Goal: Task Accomplishment & Management: Manage account settings

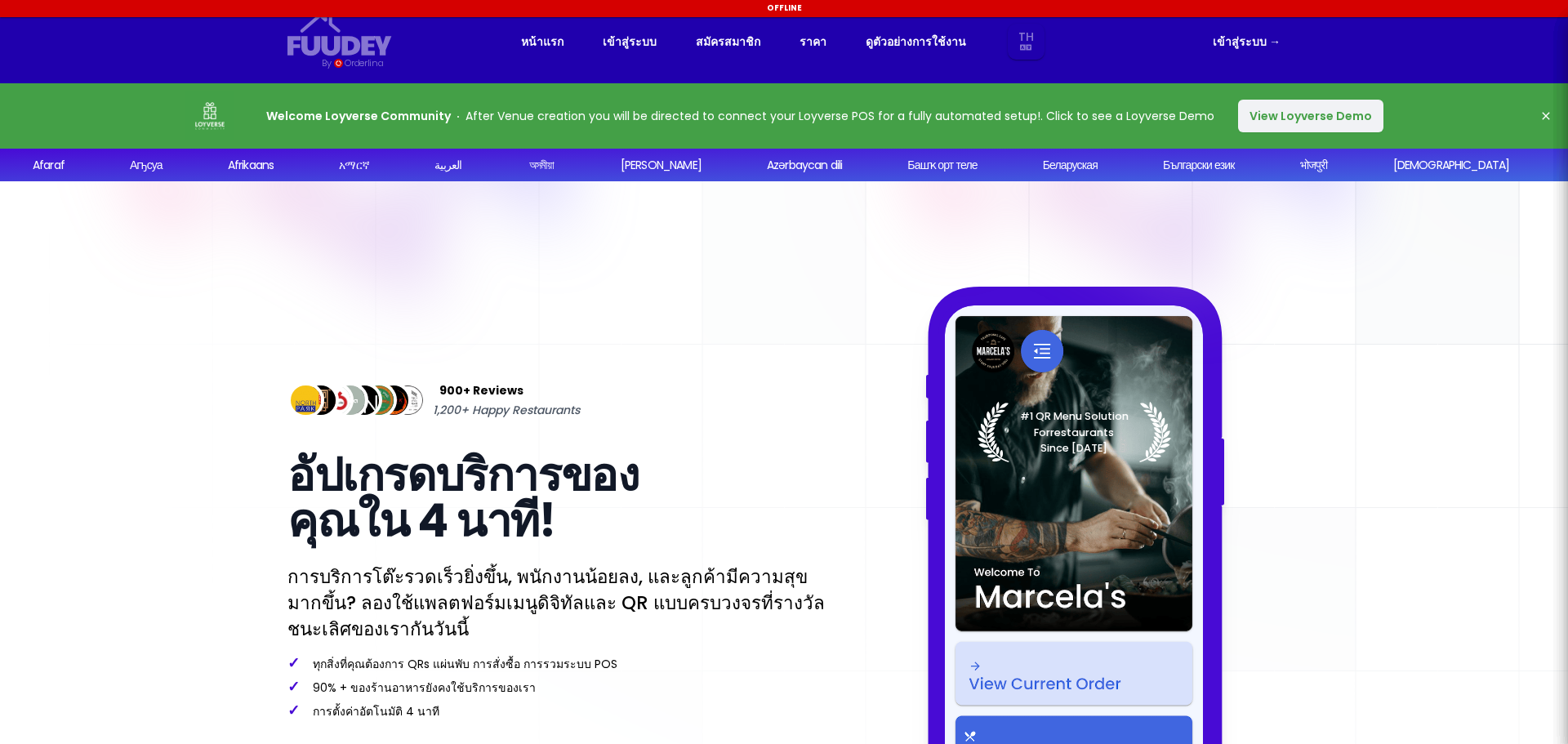
select select "th"
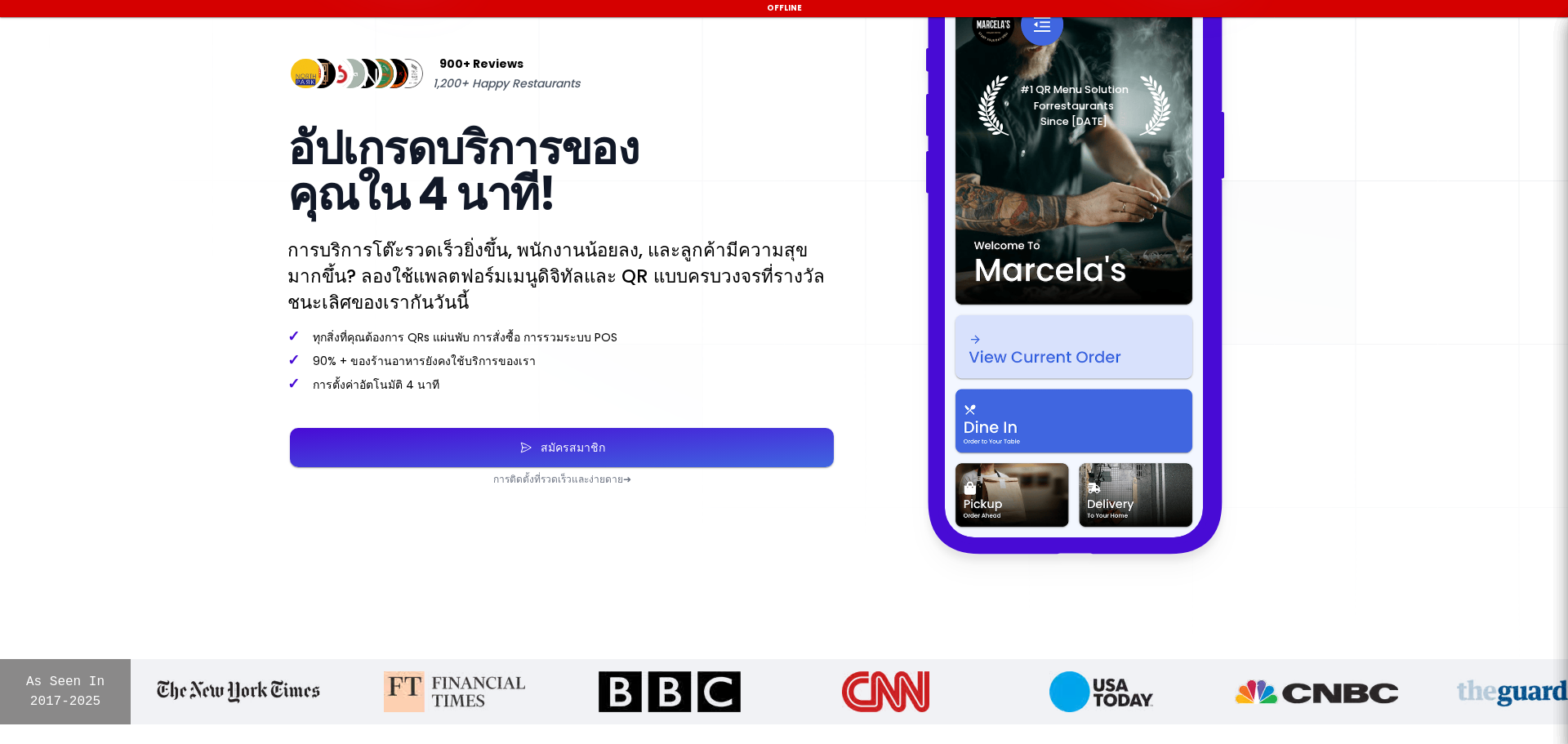
select select "th"
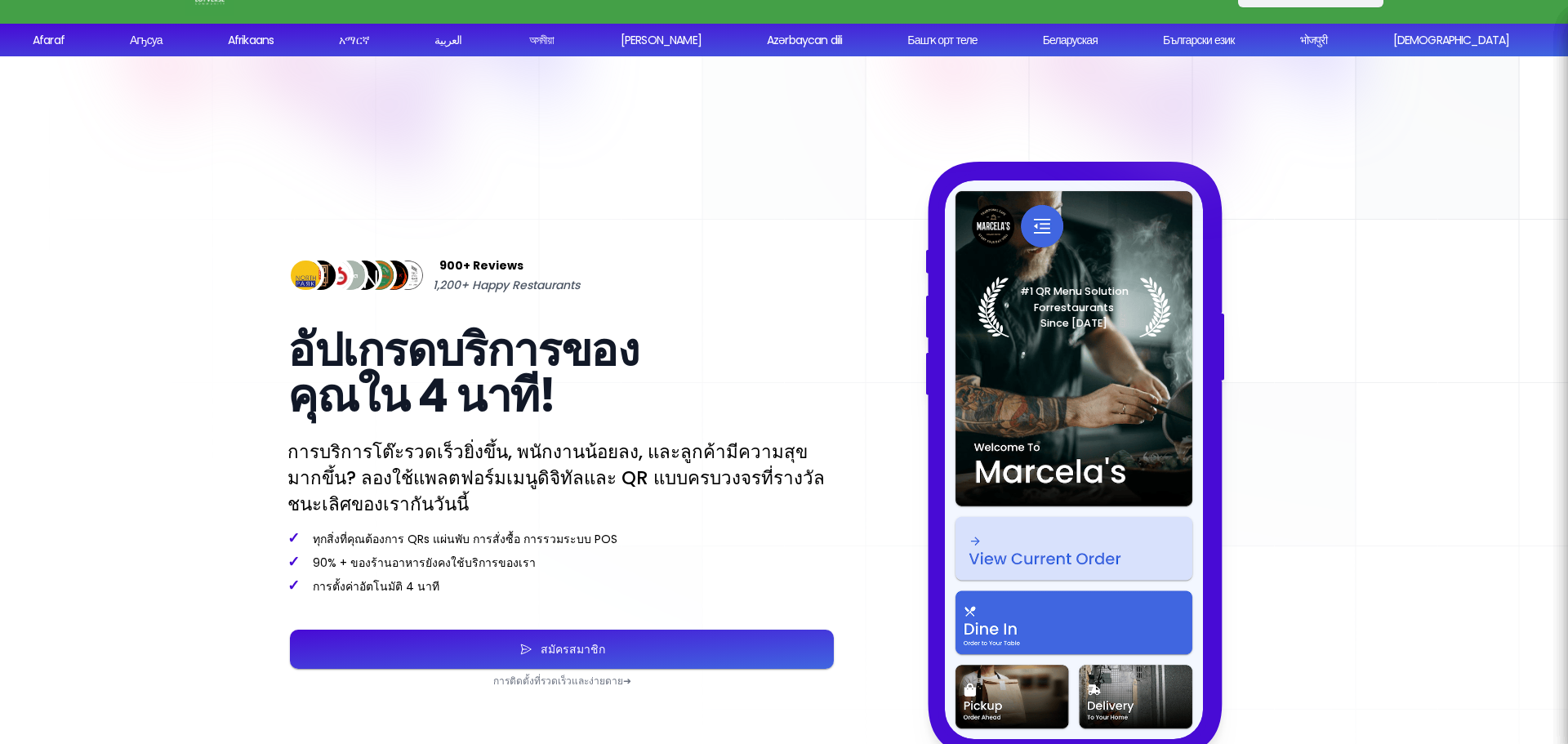
scroll to position [8, 0]
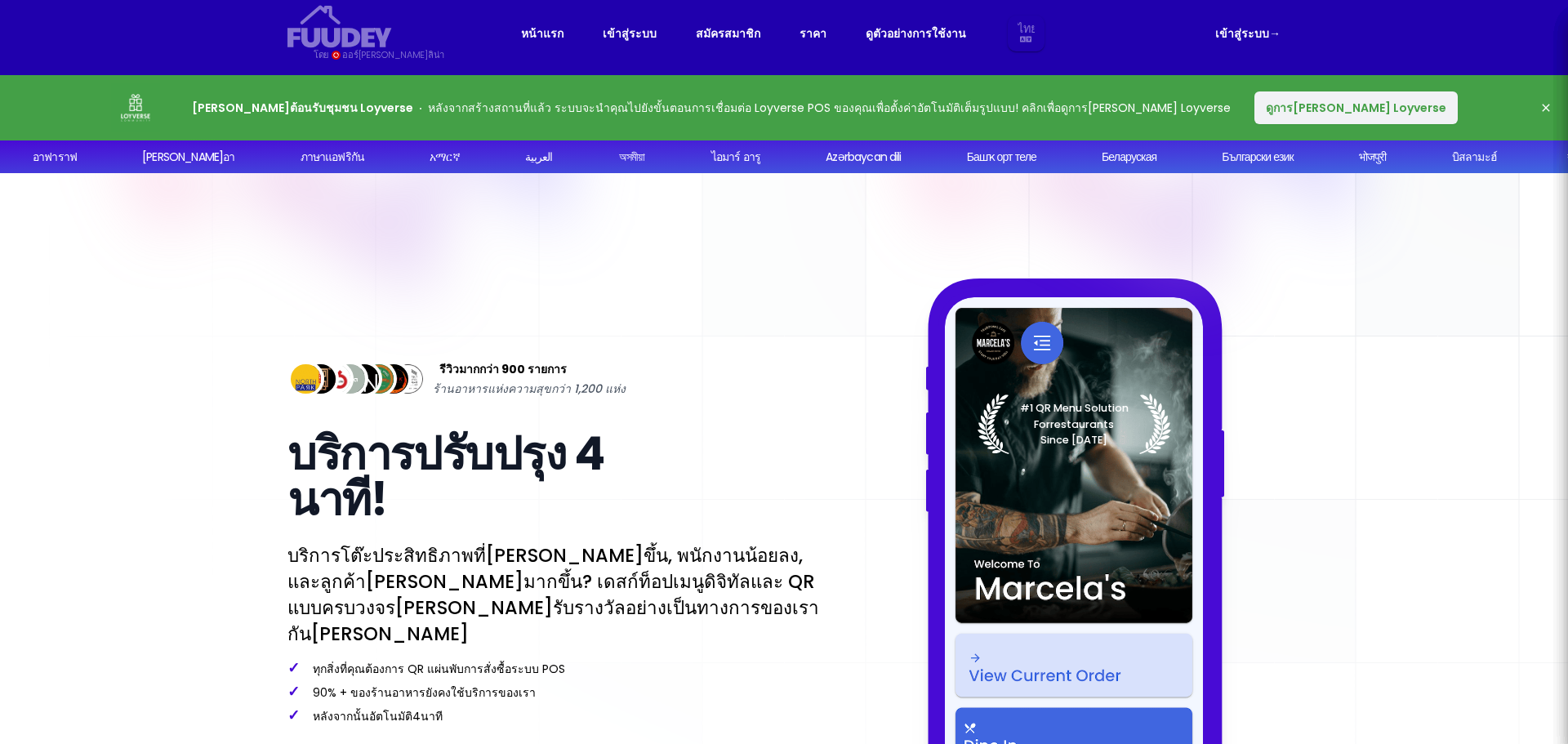
click at [1028, 33] on select "ไทย อาา แอบ แอฟ เช้า [PERSON_NAME] เอย แอซ บา เป็น บีจี บีเอช ไบ บีเอ็น โบ บร ค…" at bounding box center [1025, 34] width 30 height 37
click at [1012, 16] on select "ไทย อาา แอบ แอฟ เช้า [PERSON_NAME] เอย แอซ บา เป็น บีจี บีเอช ไบ บีเอ็น โบ บร ค…" at bounding box center [1025, 34] width 30 height 37
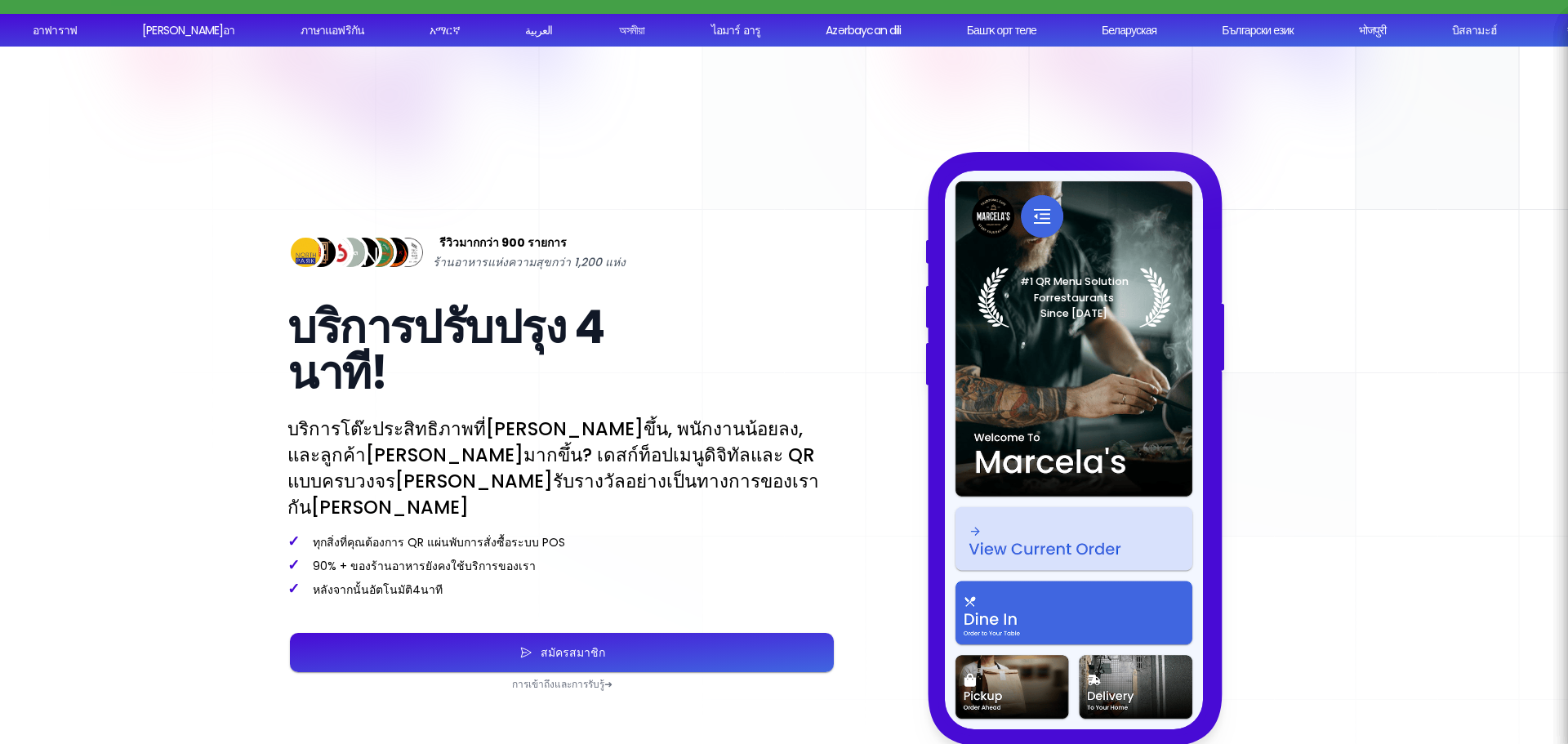
scroll to position [253, 0]
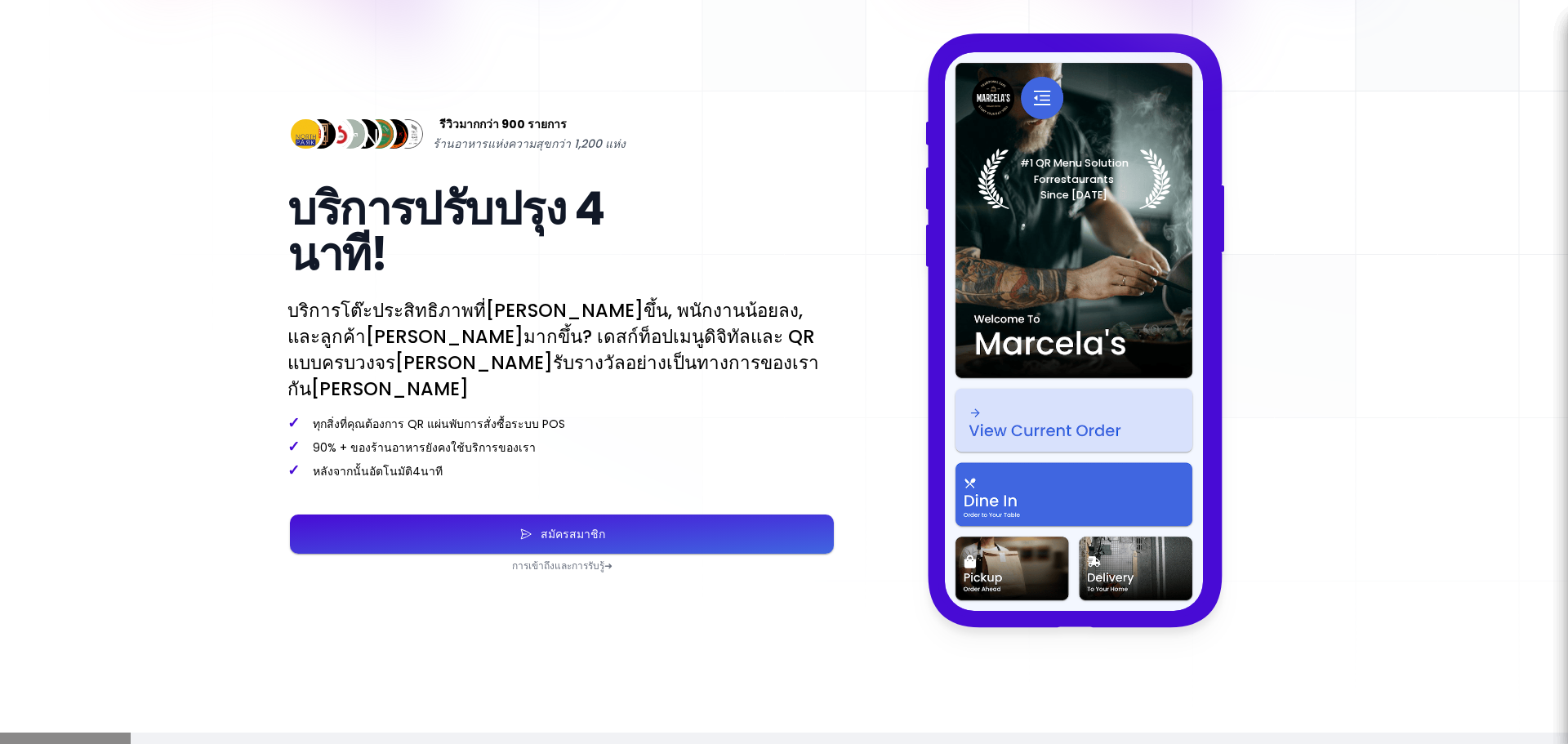
select select "th"
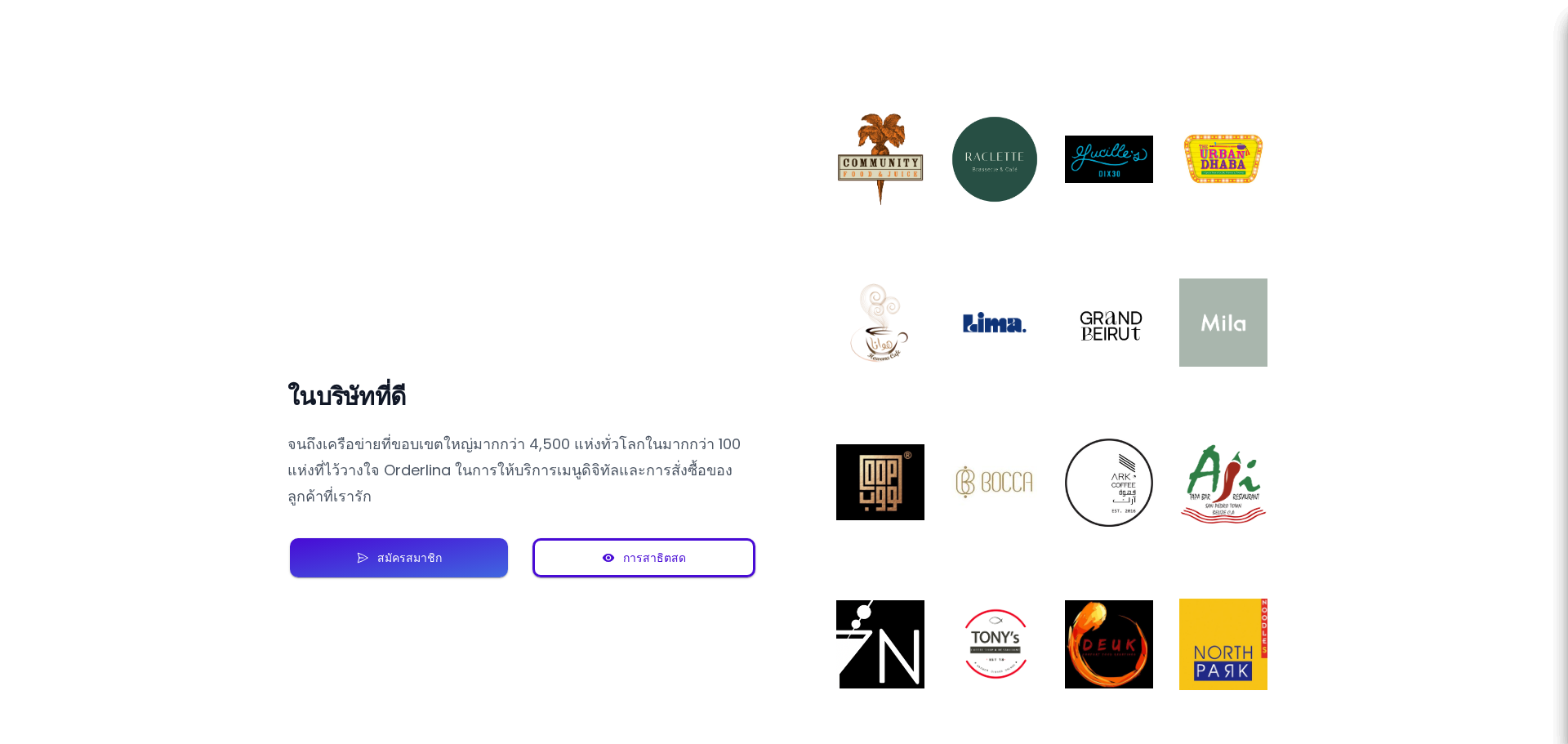
scroll to position [1234, 0]
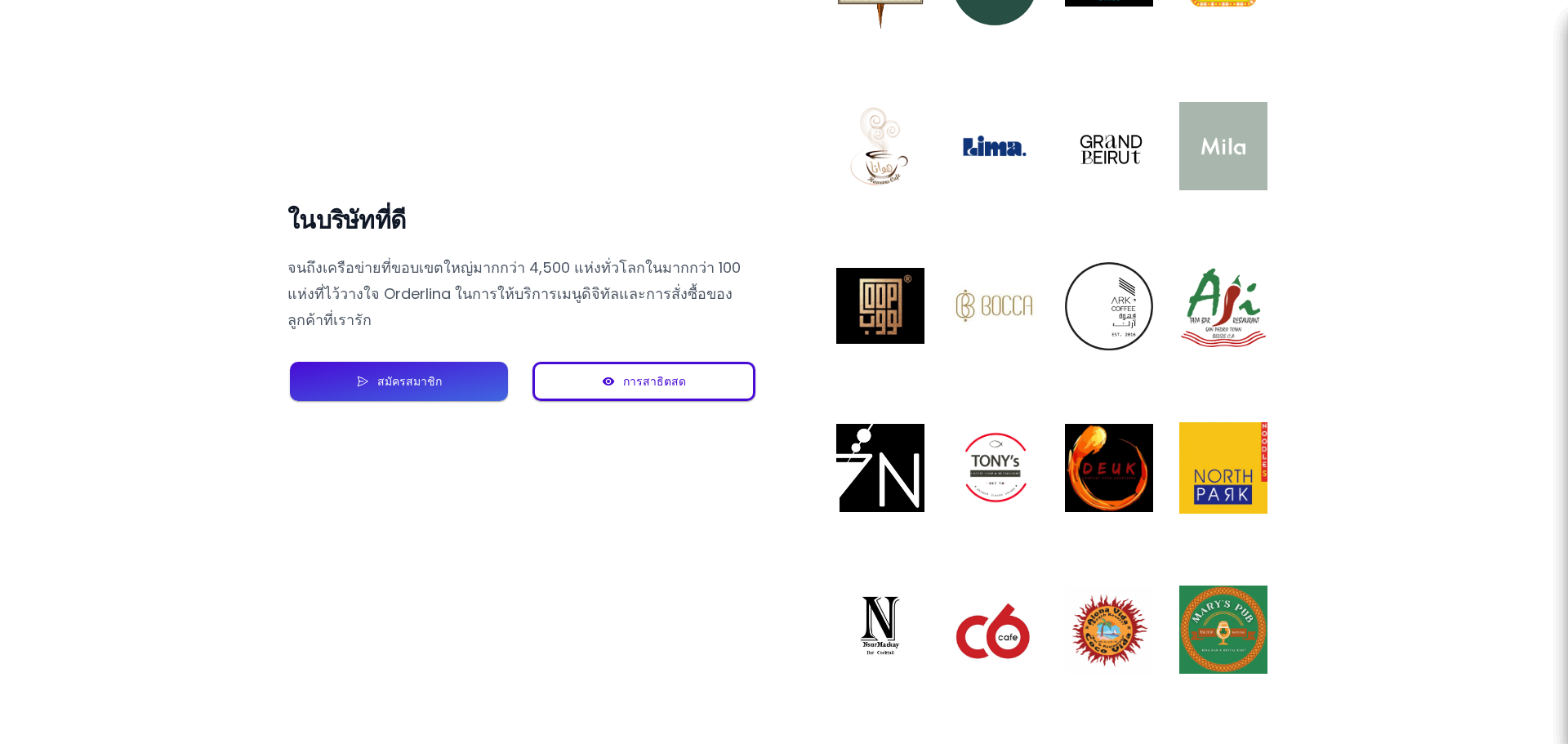
click at [433, 373] on font "สมัครสมาชิก" at bounding box center [410, 381] width 64 height 17
select select "th"
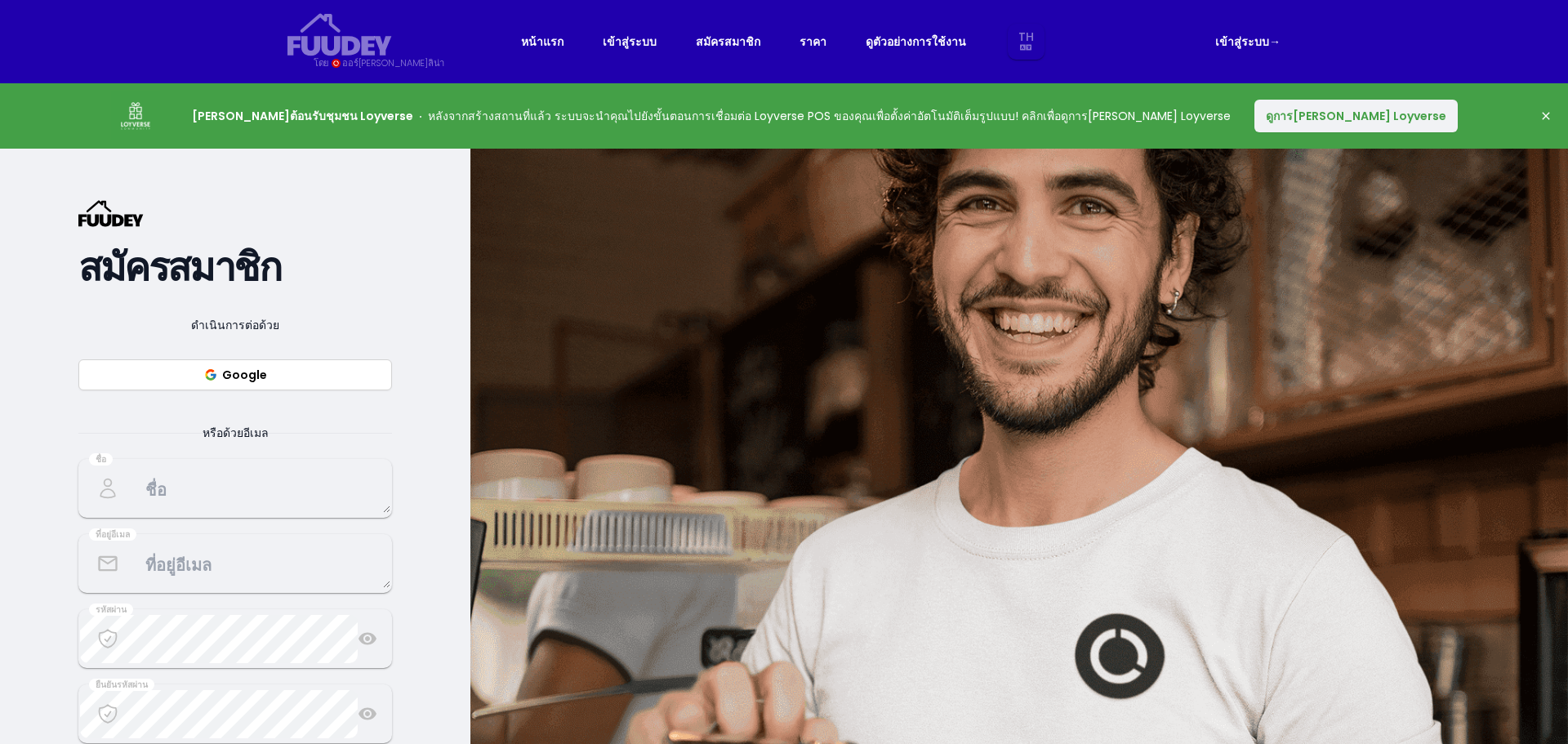
select select "th"
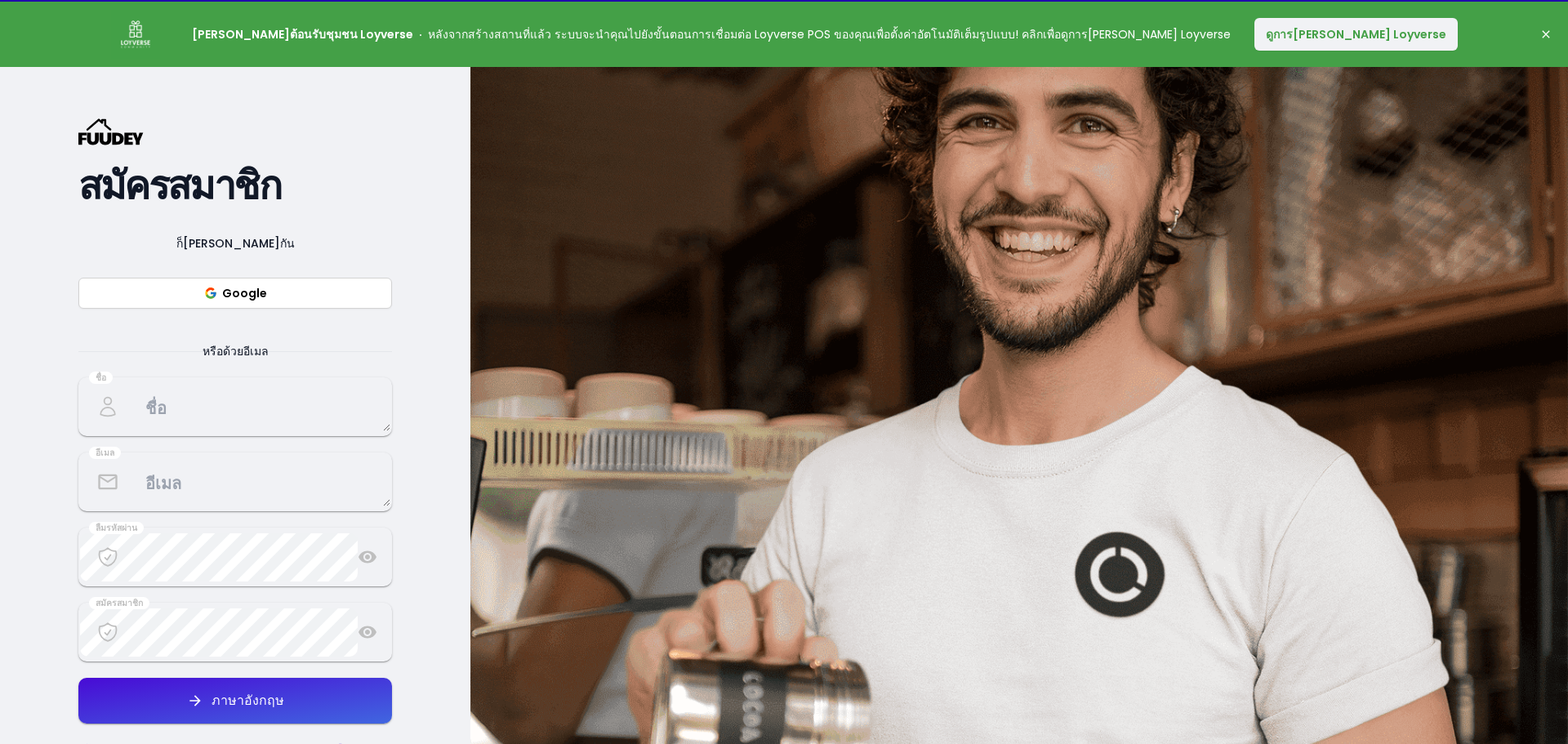
select select "th"
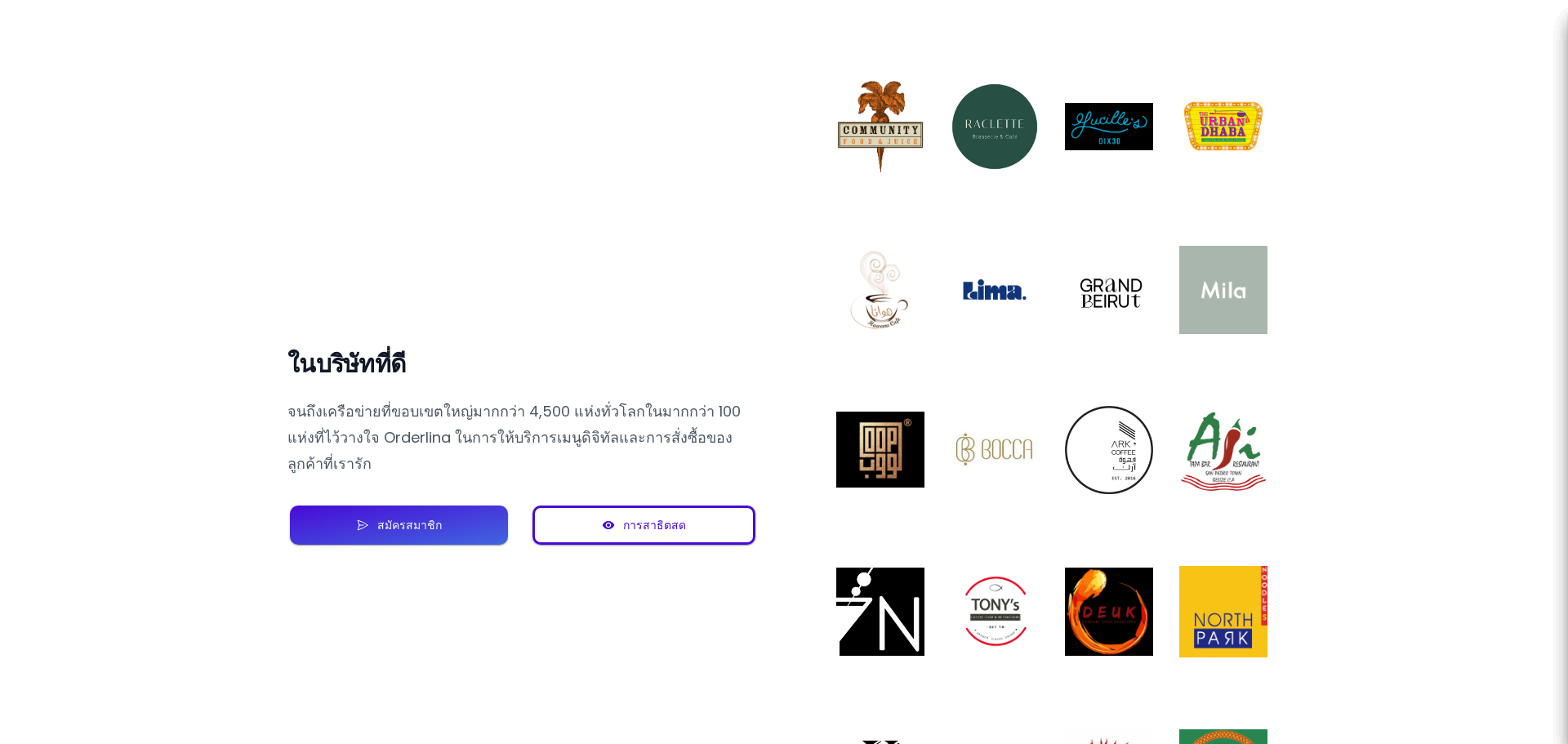
scroll to position [1247, 0]
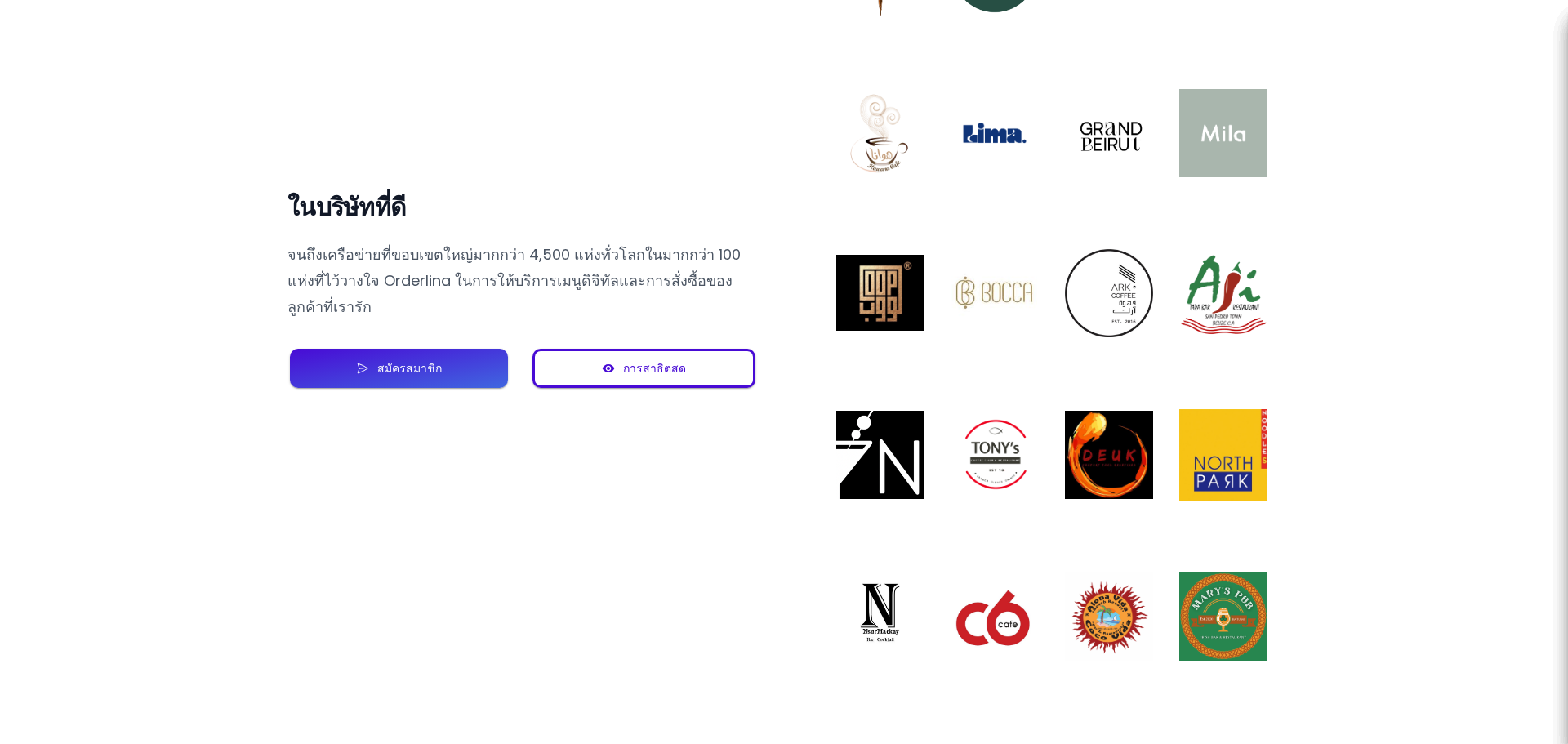
click at [623, 363] on div "การสาธิตสด" at bounding box center [650, 369] width 71 height 12
select select "th"
click at [388, 360] on font "สมัครสมาชิก" at bounding box center [410, 368] width 64 height 17
select select "th"
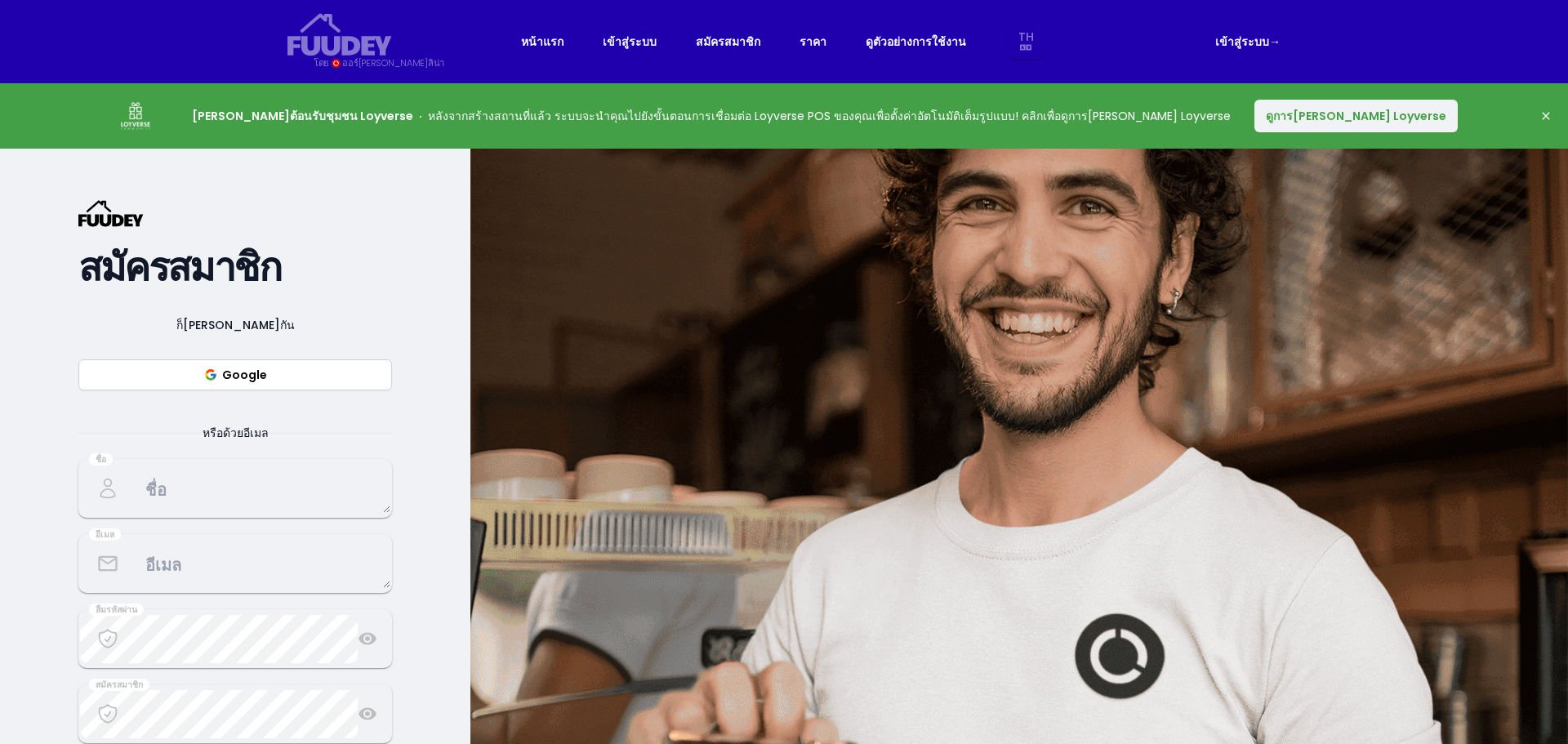
click at [342, 371] on button "Google" at bounding box center [234, 375] width 313 height 31
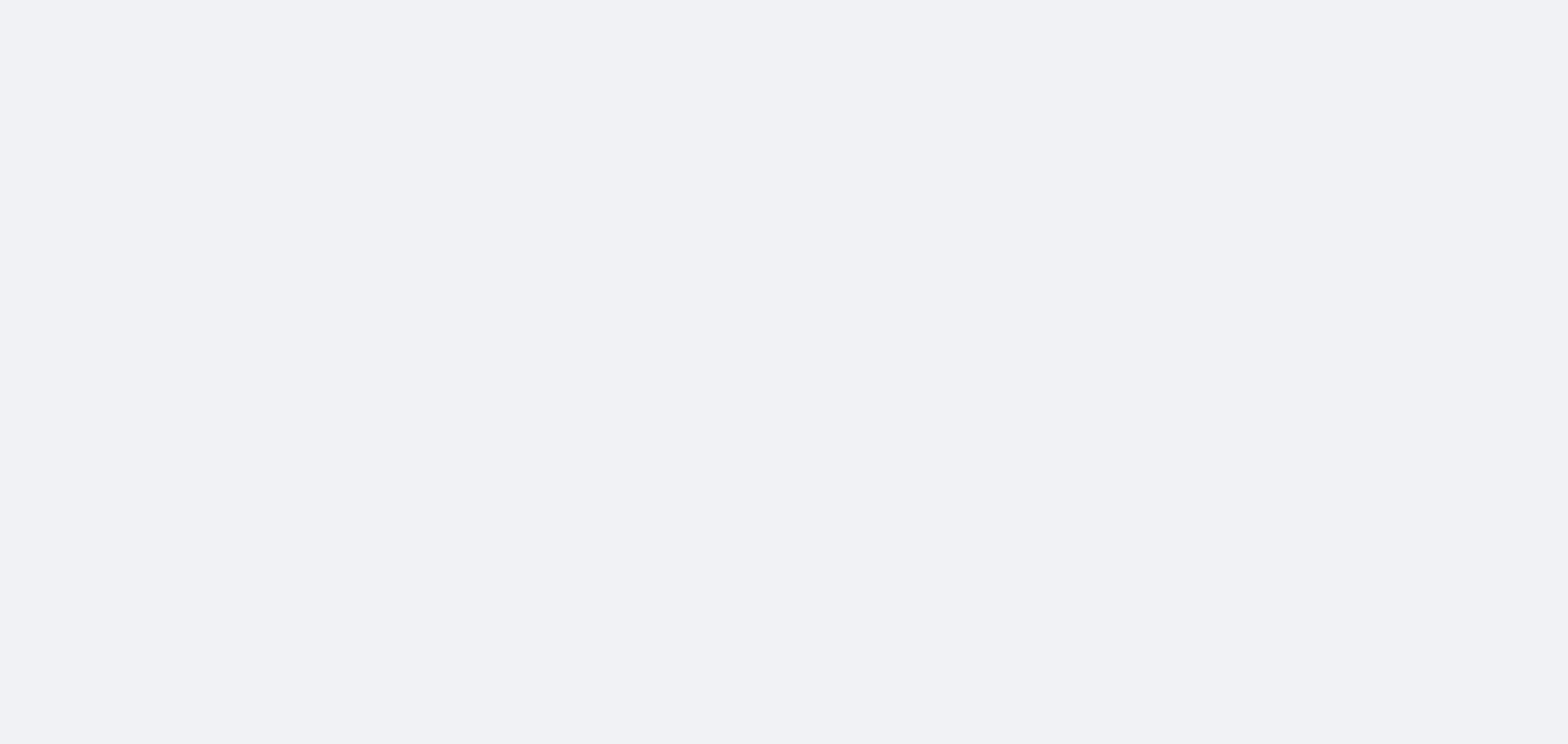
click at [395, 197] on div at bounding box center [784, 372] width 1568 height 744
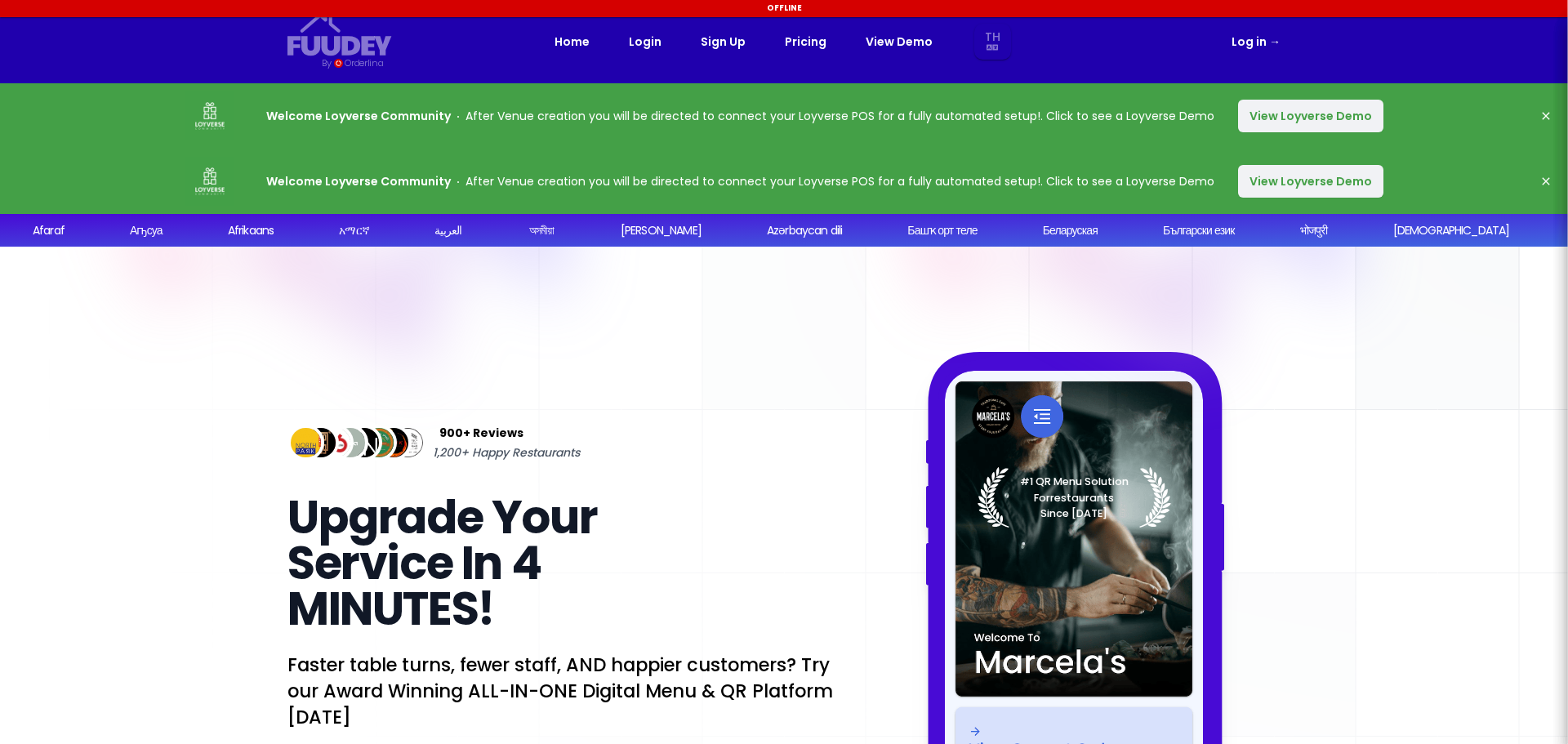
select select "th"
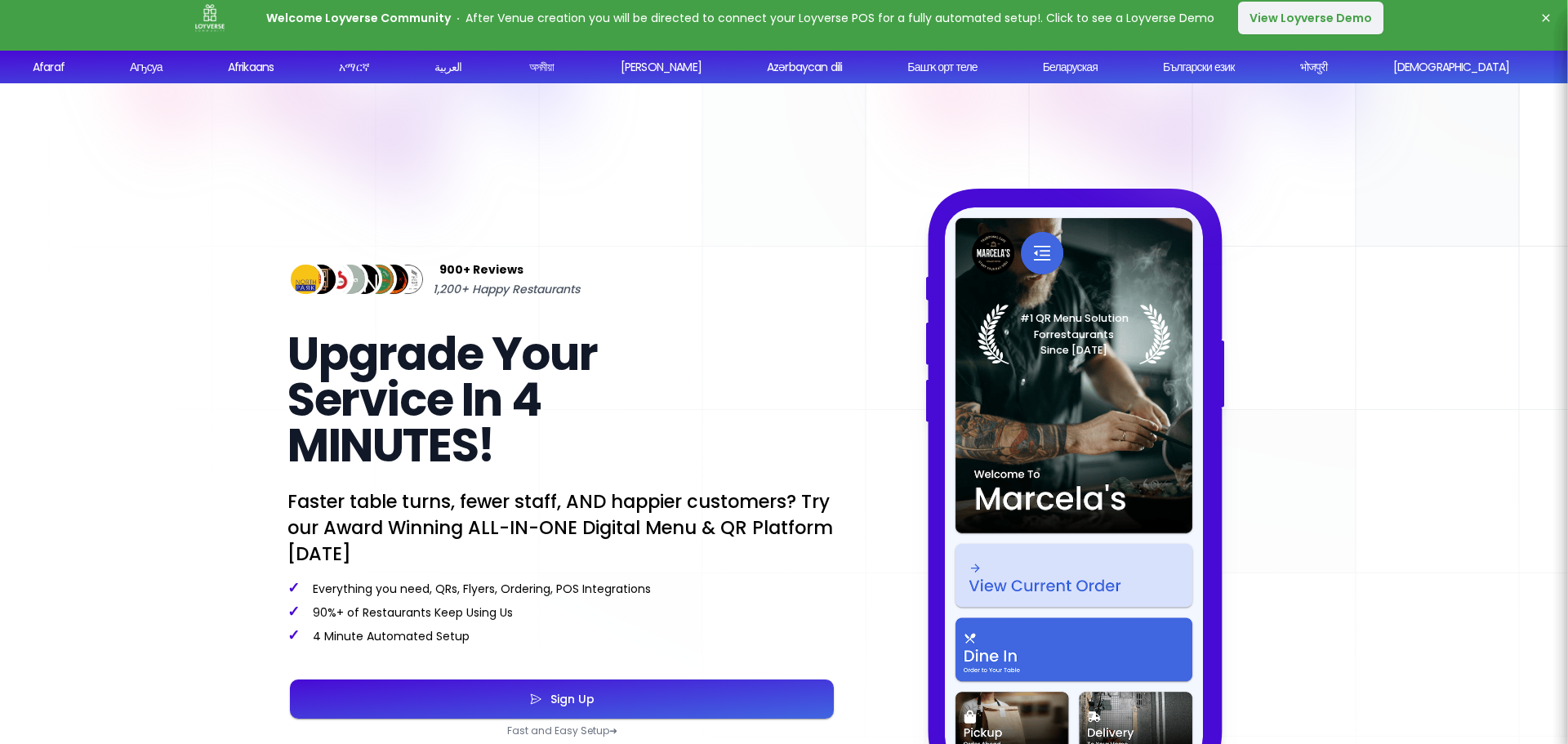
select select "th"
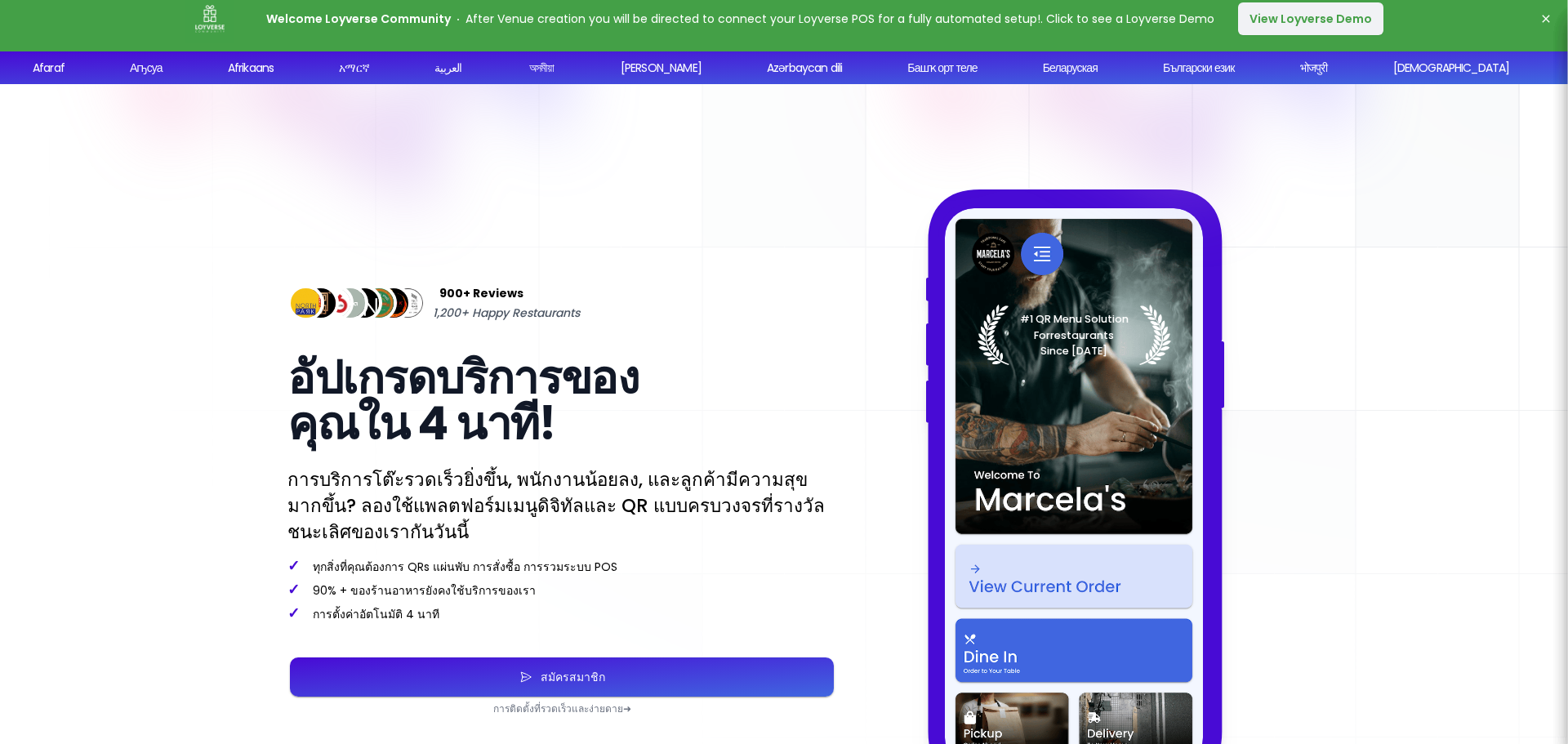
scroll to position [4, 0]
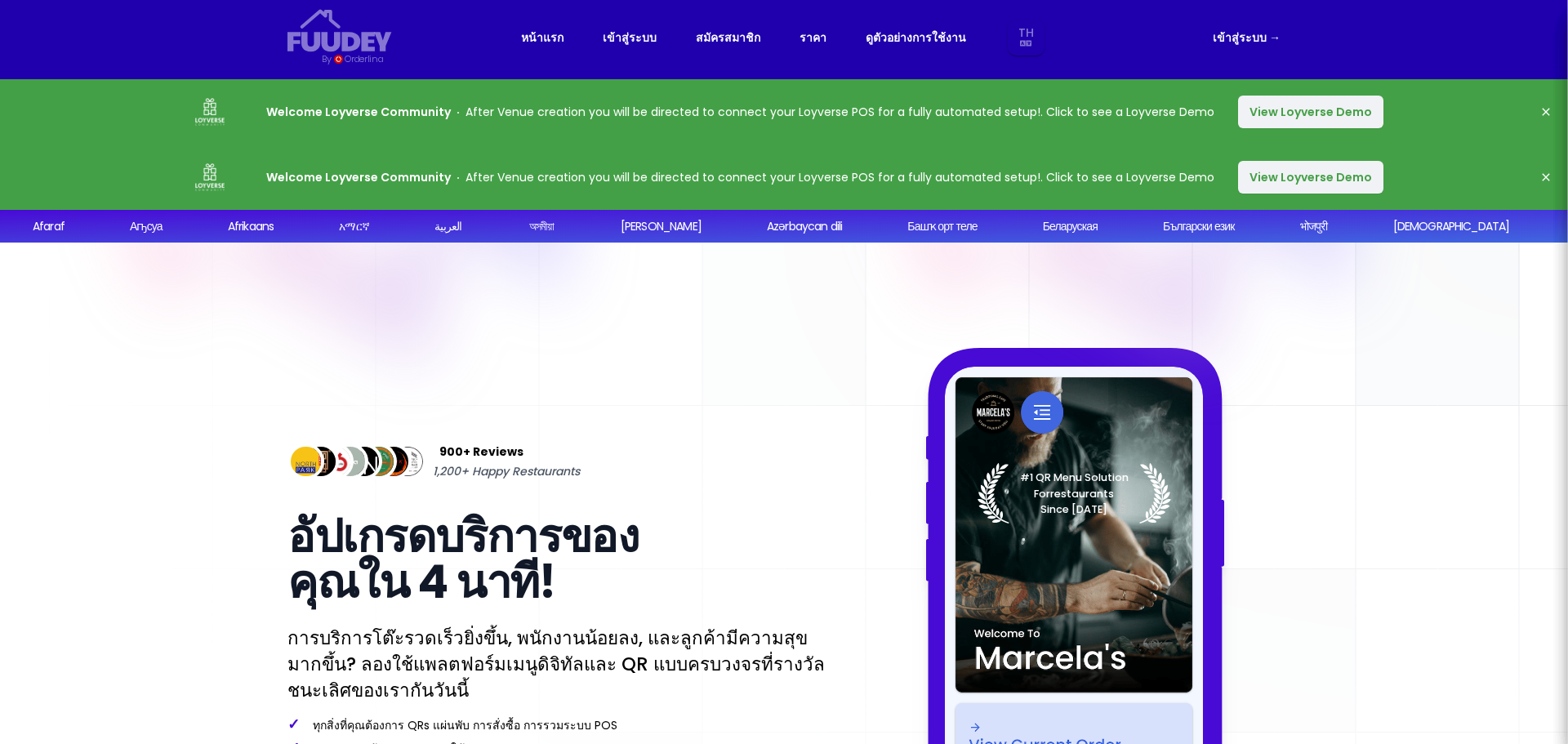
select select "th"
click at [1254, 37] on link "เข้าสู่ระบบ →" at bounding box center [1246, 37] width 67 height 20
select select "th"
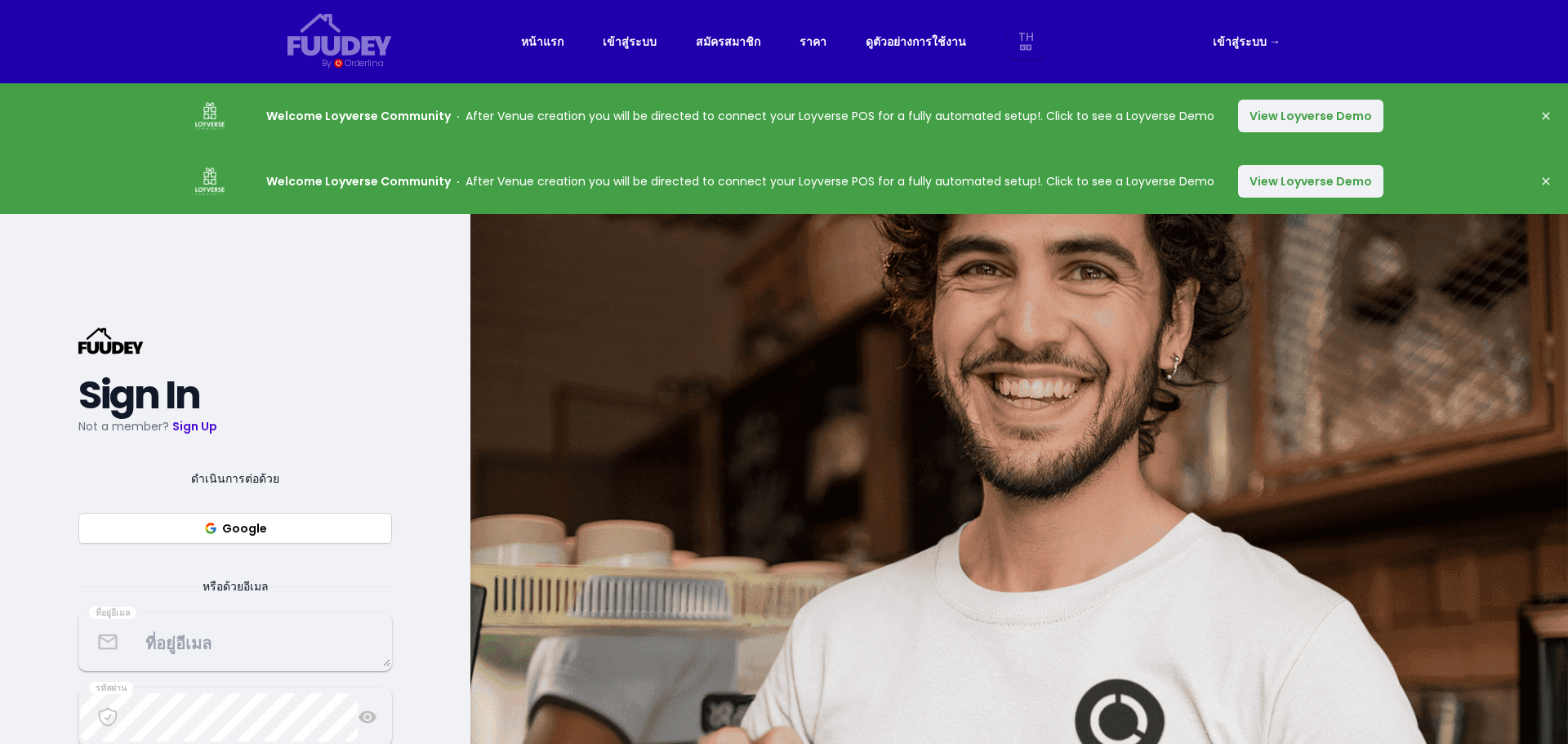
click at [1254, 42] on link "เข้าสู่ระบบ →" at bounding box center [1246, 42] width 67 height 20
select select "th"
click at [281, 528] on button "Google" at bounding box center [234, 529] width 313 height 31
select select "th"
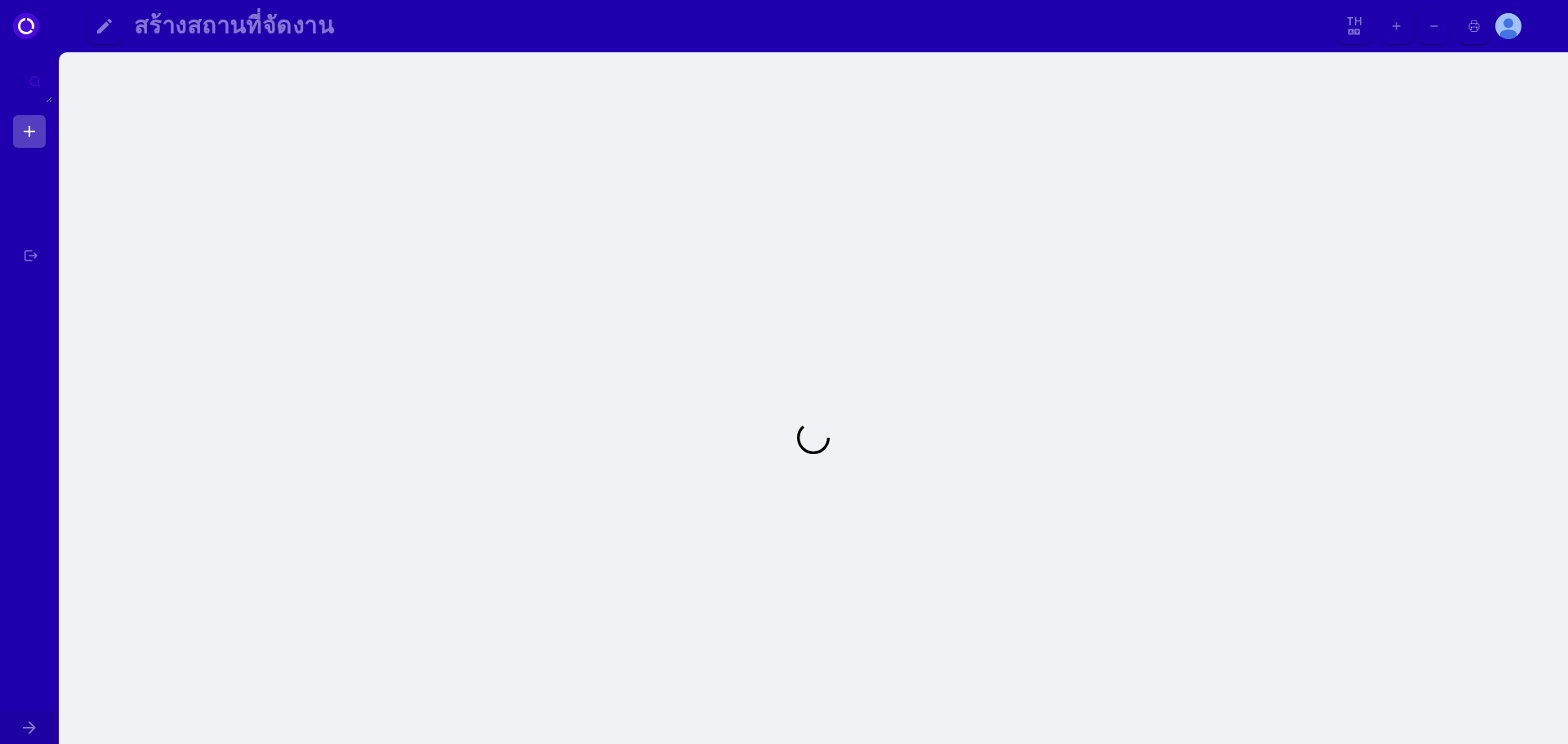
select select "th"
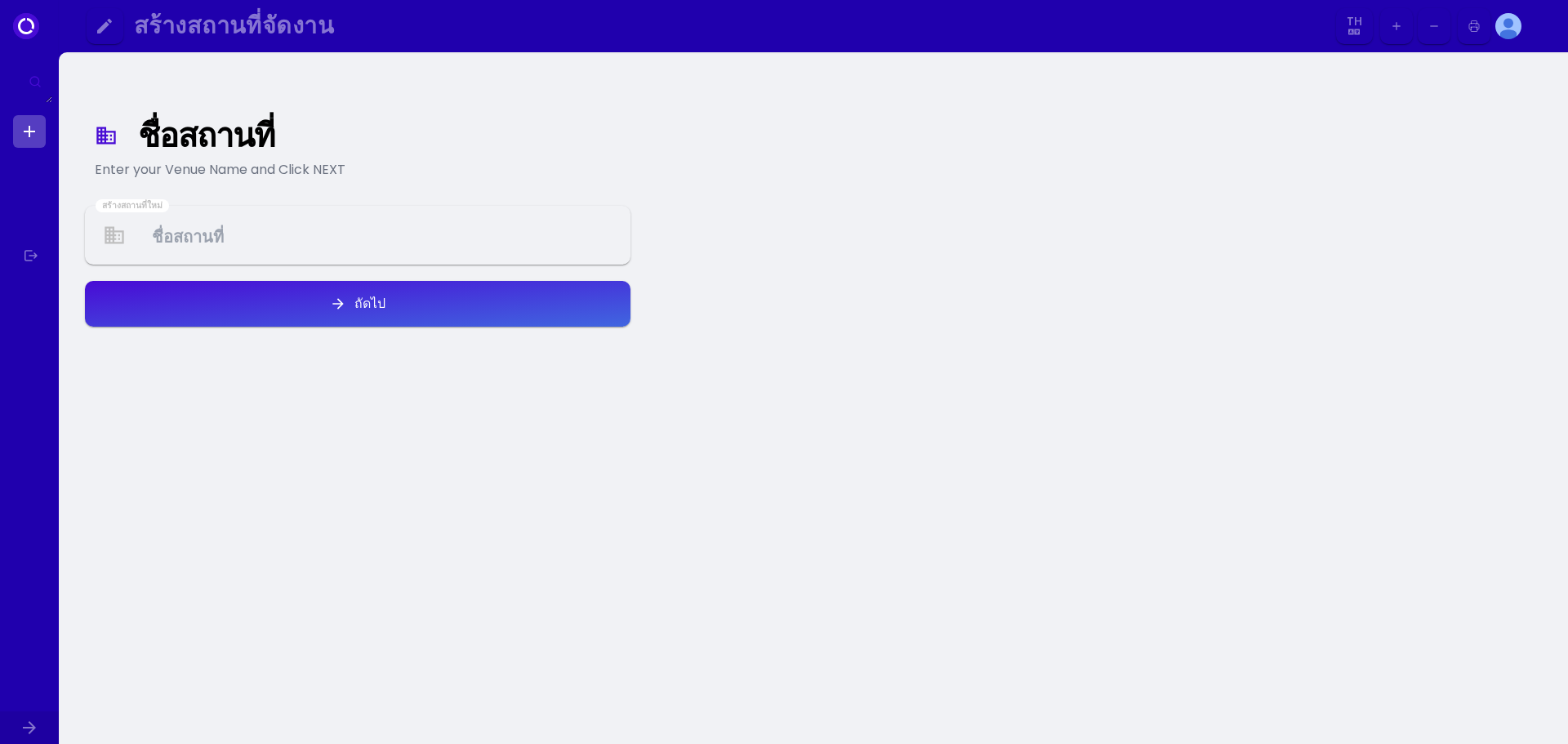
select select "th"
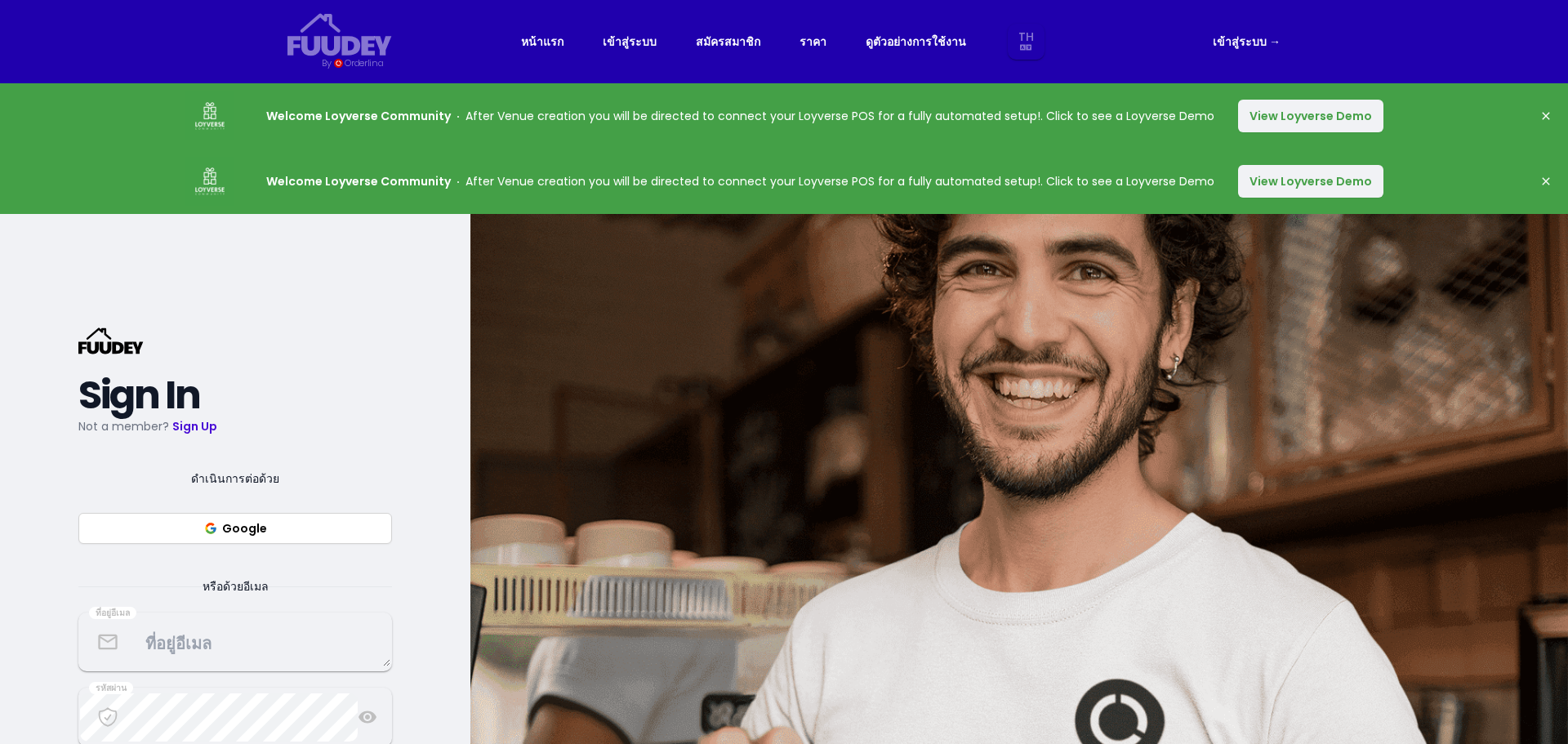
click at [187, 526] on button "Google" at bounding box center [234, 529] width 313 height 31
click at [279, 542] on button "Google" at bounding box center [234, 529] width 313 height 31
select select "th"
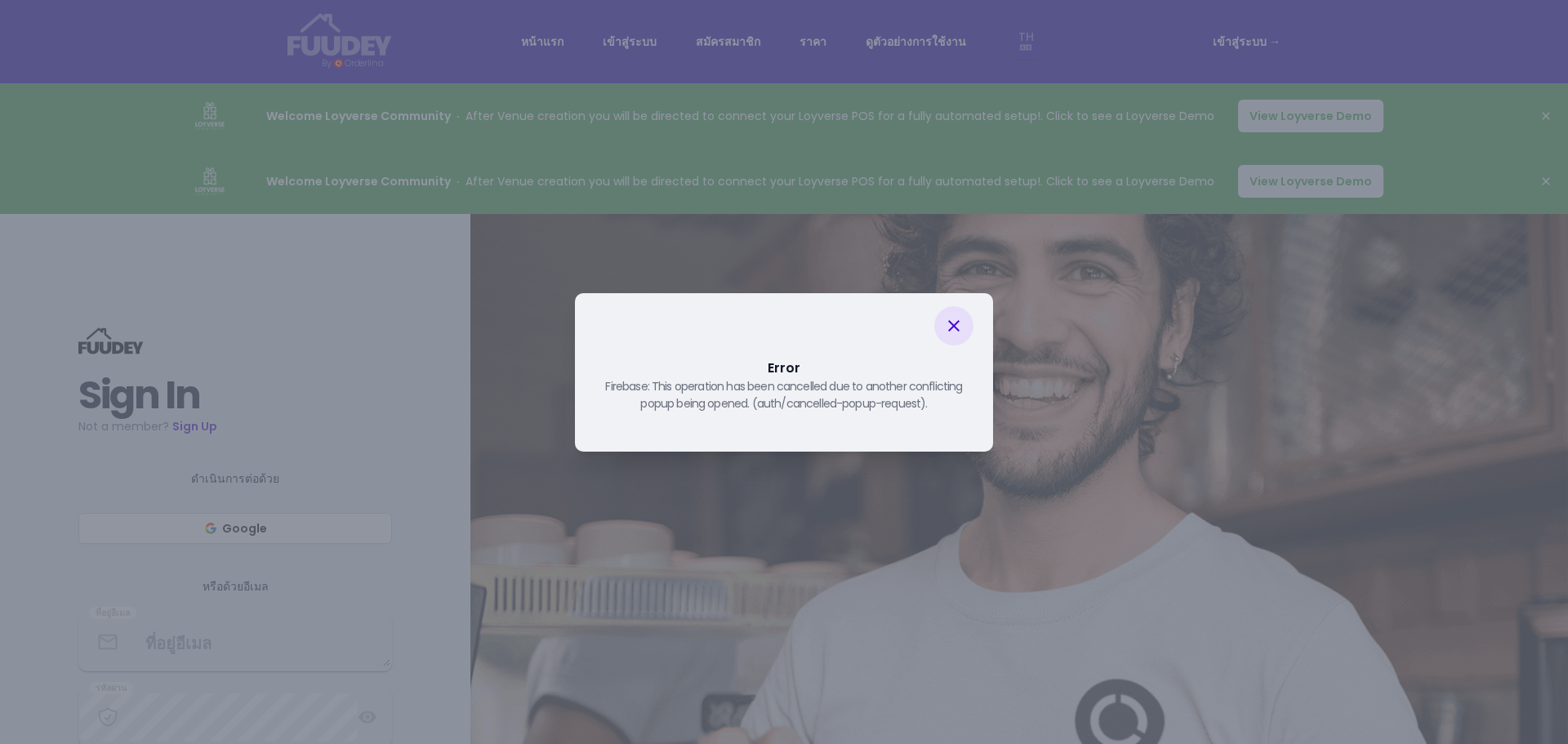
drag, startPoint x: 1365, startPoint y: 310, endPoint x: 1355, endPoint y: 310, distance: 10.0
click at [1365, 310] on div "Error Firebase: This operation has been cancelled due to another conflicting po…" at bounding box center [784, 372] width 1568 height 744
select select "th"
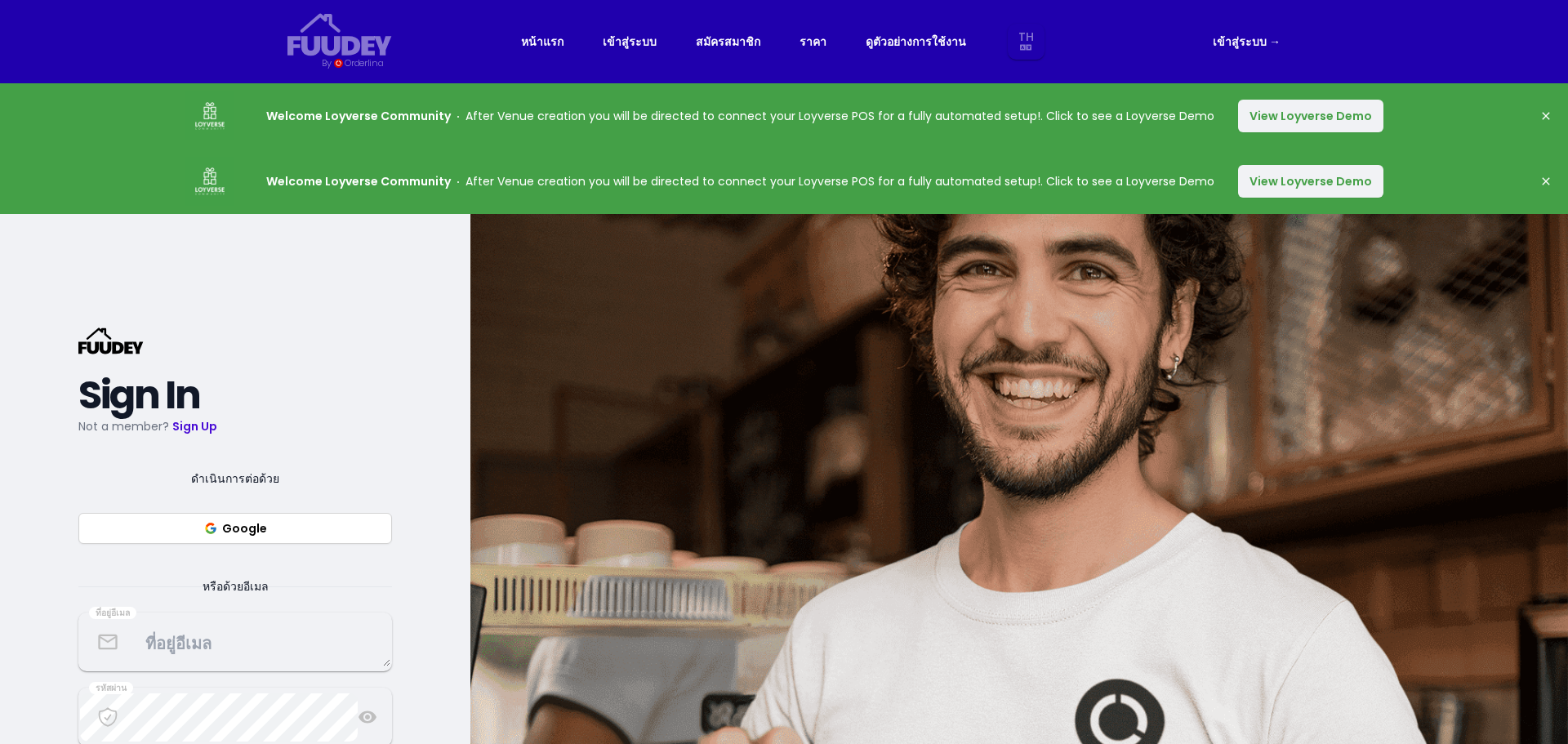
click at [1250, 42] on link "เข้าสู่ระบบ →" at bounding box center [1246, 42] width 67 height 20
select select "th"
click at [265, 523] on button "Google" at bounding box center [234, 529] width 313 height 31
select select "th"
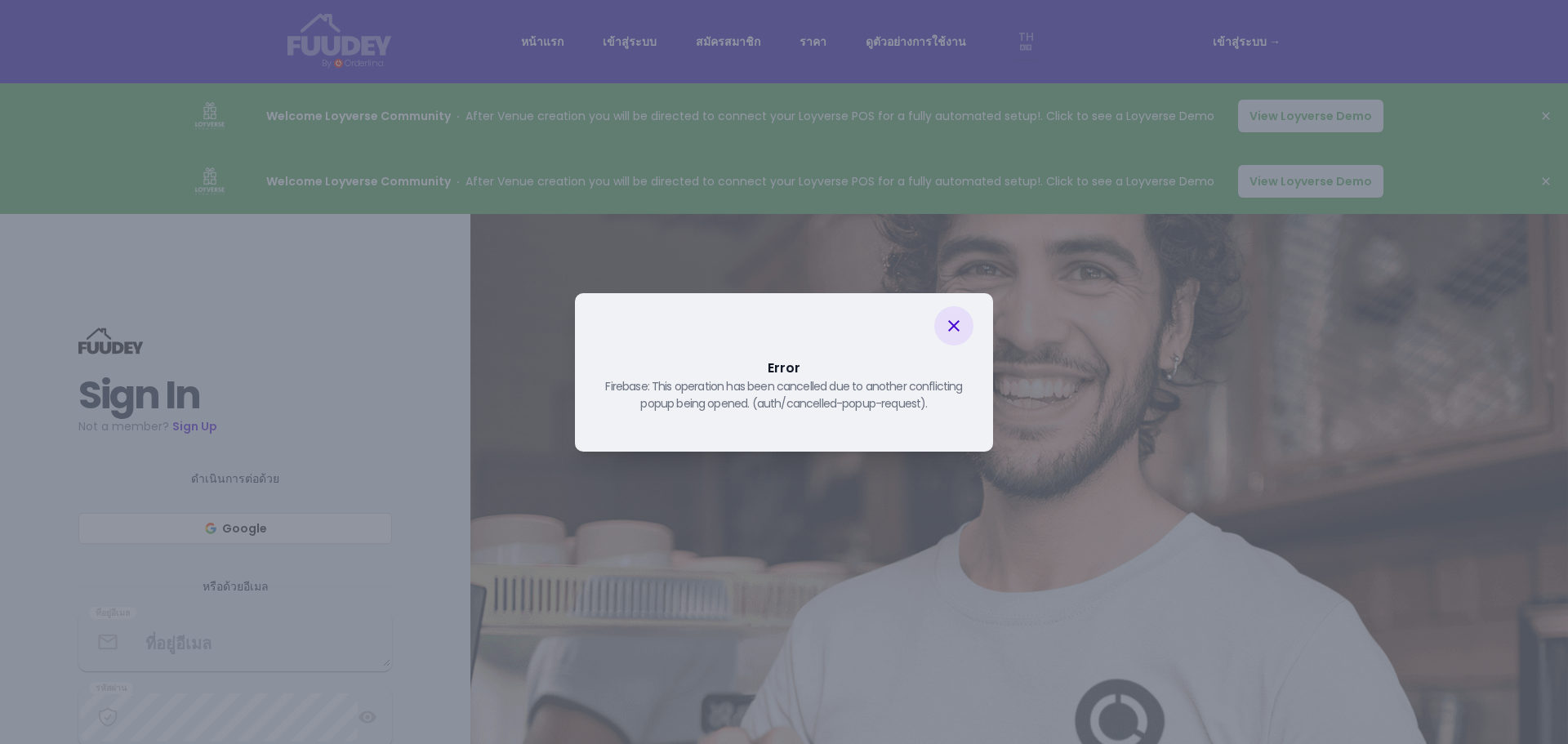
click at [956, 321] on icon at bounding box center [953, 326] width 20 height 20
select select "th"
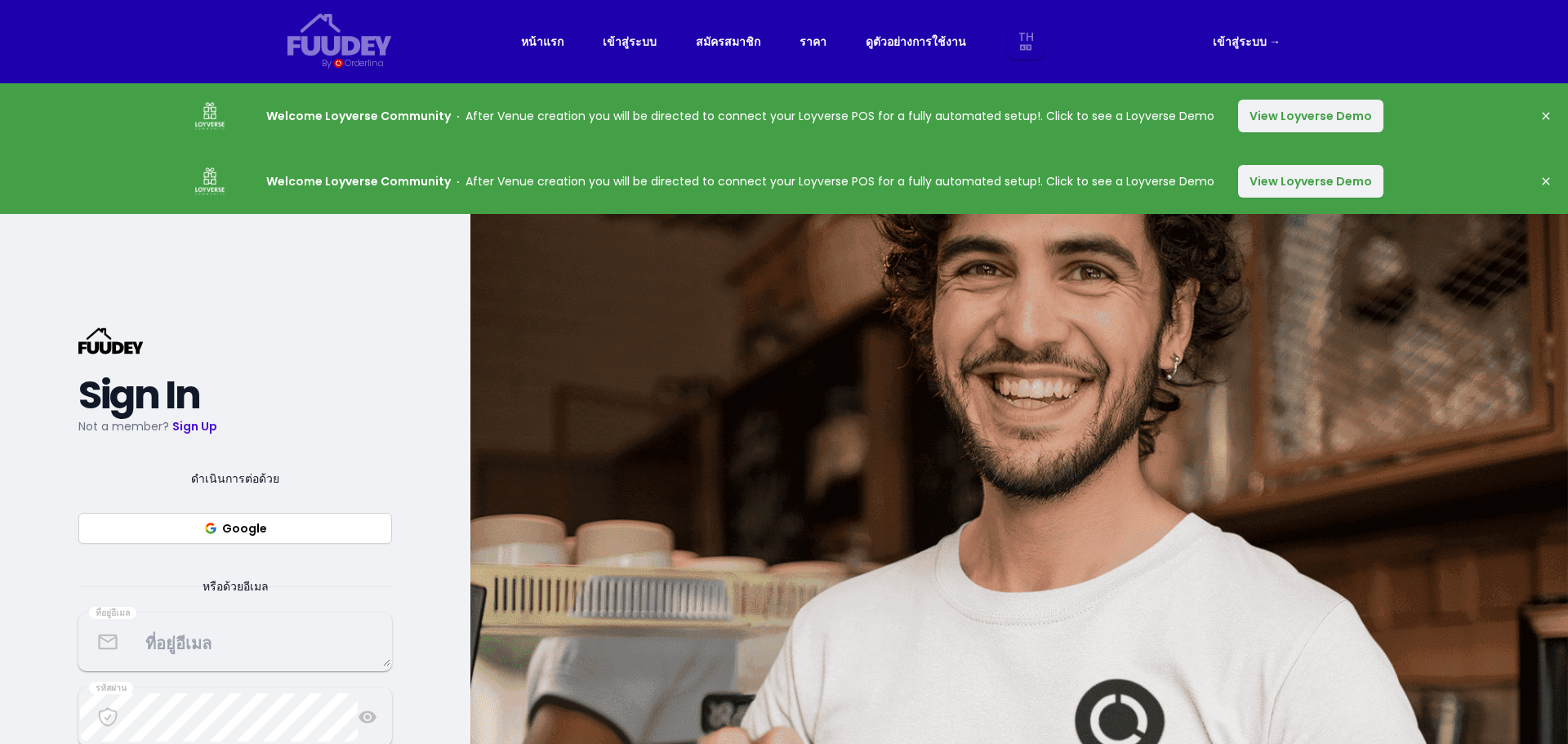
select select "th"
click at [231, 524] on button "Google" at bounding box center [234, 529] width 313 height 31
select select "th"
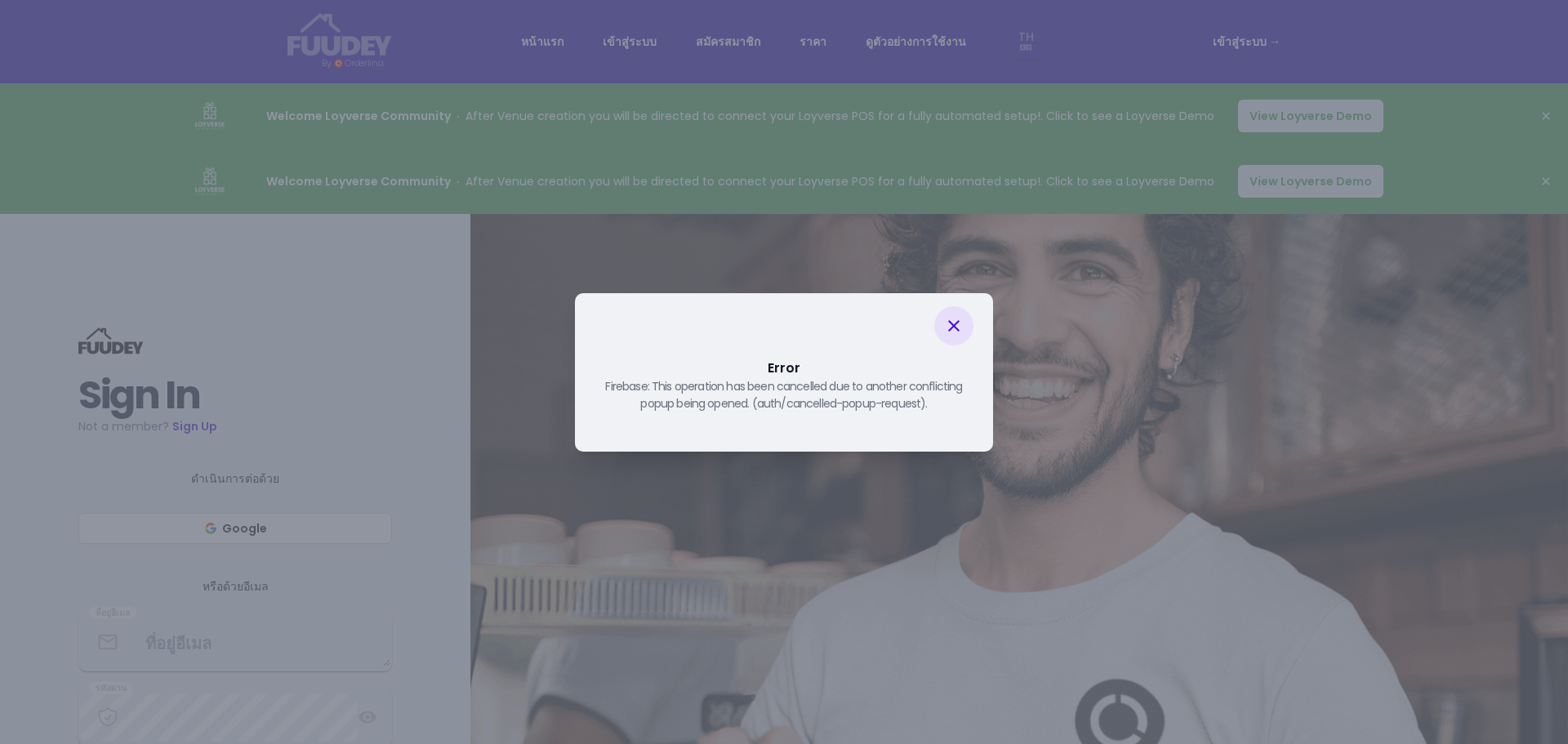
select select "th"
click at [960, 323] on icon at bounding box center [953, 326] width 20 height 20
select select "th"
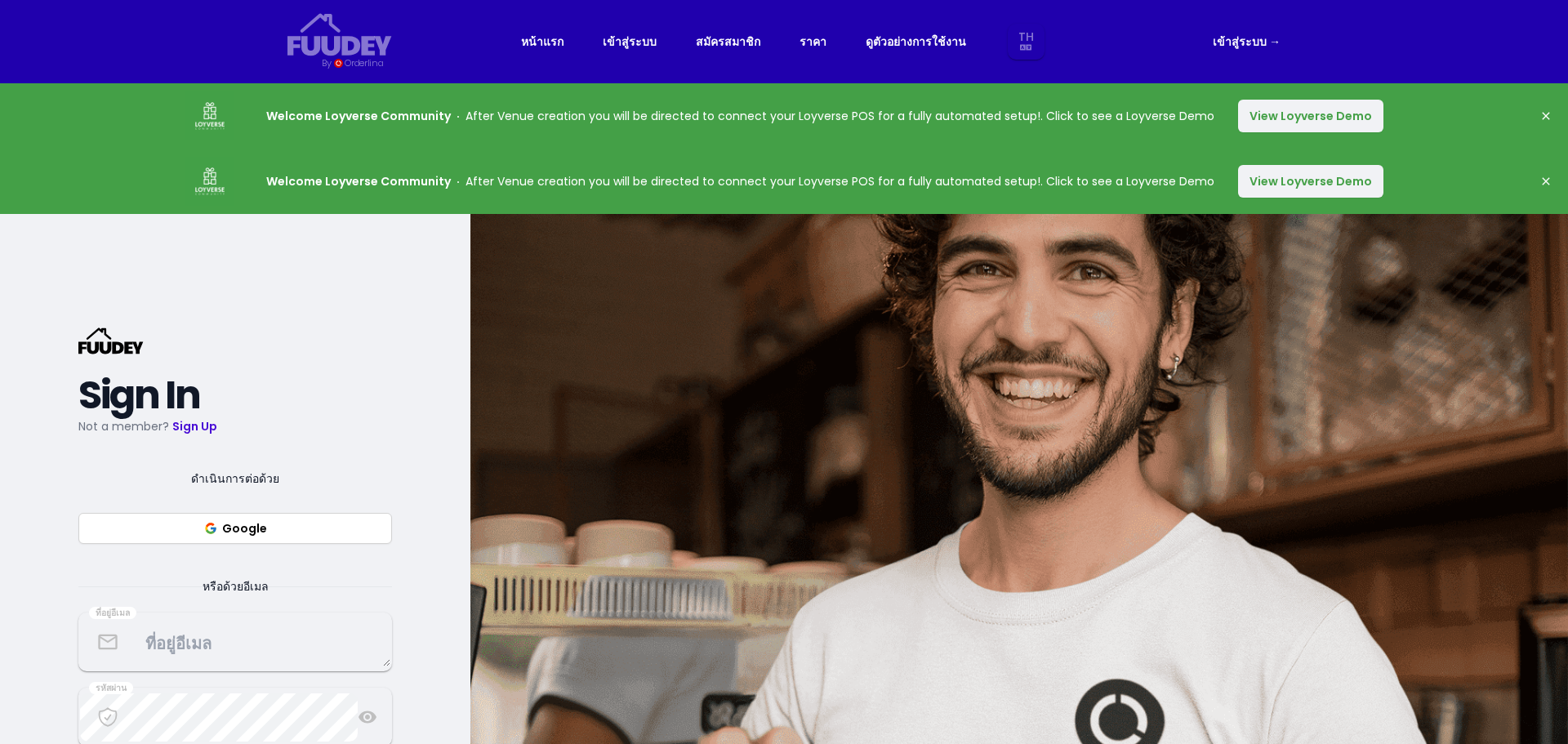
select select "th"
